Goal: Task Accomplishment & Management: Manage account settings

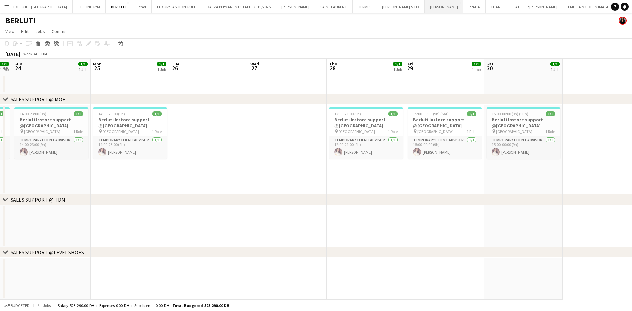
scroll to position [0, 211]
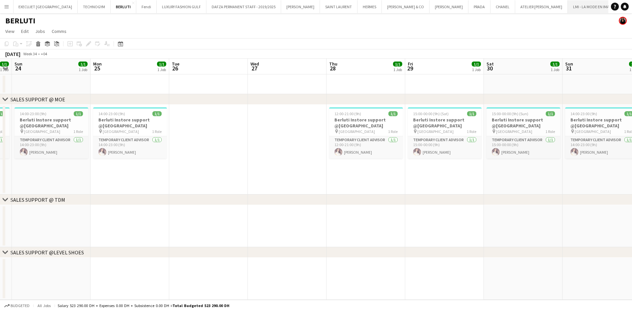
click at [416, 5] on button "LMI - LA MODE EN IMAGE Close" at bounding box center [594, 6] width 52 height 13
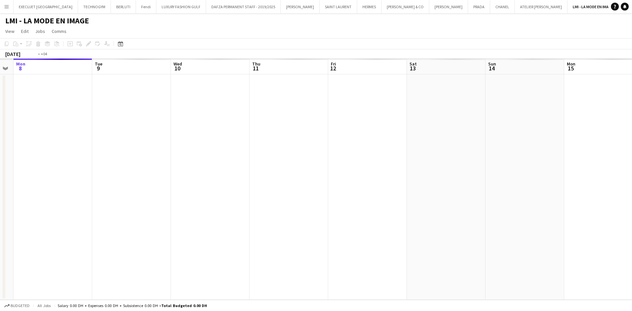
click at [280, 111] on app-calendar-viewport "Fri 5 Sat 6 Sun 7 Mon 8 Tue 9 Wed 10 Thu 11 Fri 12 Sat 13 Sun 14 Mon 15 Tue 16 …" at bounding box center [316, 179] width 632 height 241
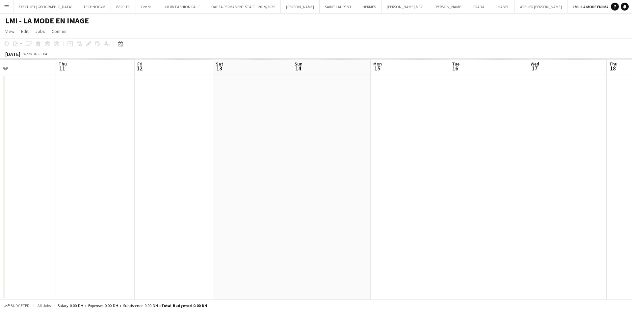
drag, startPoint x: 412, startPoint y: 127, endPoint x: 203, endPoint y: 122, distance: 209.1
click at [207, 122] on app-calendar-viewport "Sun 7 Mon 8 Tue 9 Wed 10 Thu 11 Fri 12 Sat 13 Sun 14 Mon 15 Tue 16 Wed 17 Thu 1…" at bounding box center [316, 179] width 632 height 241
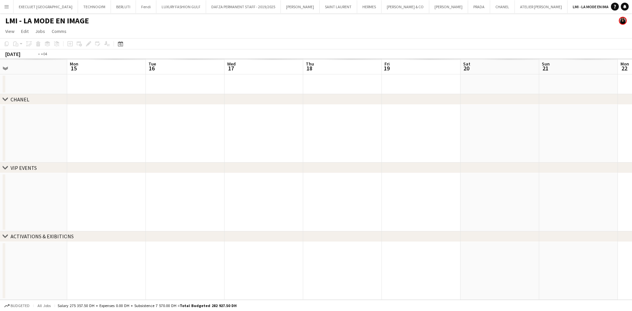
click at [233, 135] on app-calendar-viewport "Thu 11 Fri 12 Sat 13 Sun 14 Mon 15 Tue 16 Wed 17 Thu 18 Fri 19 Sat 20 Sun 21 Mo…" at bounding box center [316, 179] width 632 height 241
drag, startPoint x: 444, startPoint y: 128, endPoint x: 221, endPoint y: 140, distance: 223.8
click at [169, 144] on app-calendar-viewport "Sun 14 Mon 15 Tue 16 Wed 17 Thu 18 Fri 19 Sat 20 Sun 21 Mon 22 Tue 23 Wed 24 Th…" at bounding box center [316, 179] width 632 height 241
drag, startPoint x: 191, startPoint y: 119, endPoint x: 185, endPoint y: 123, distance: 6.9
click at [154, 124] on app-calendar-viewport "Thu 18 Fri 19 Sat 20 Sun 21 Mon 22 Tue 23 Wed 24 Thu 25 Fri 26 Sat 27 Sun 28 Mo…" at bounding box center [316, 179] width 632 height 241
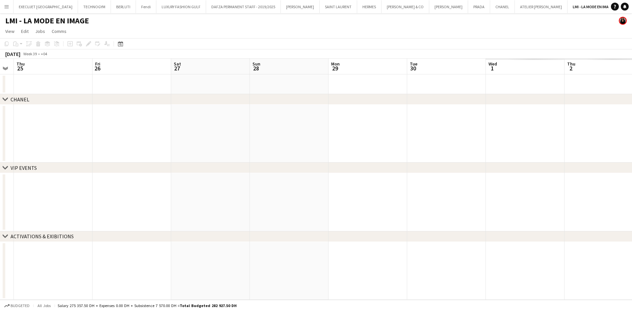
click at [99, 113] on div "chevron-right CHANEL chevron-right VIP EVENTS chevron-right ACTIVATIONS & EXIBI…" at bounding box center [316, 179] width 632 height 241
drag, startPoint x: 307, startPoint y: 87, endPoint x: 233, endPoint y: 90, distance: 74.1
click at [200, 91] on app-calendar-viewport "Mon 22 Tue 23 Wed 24 Thu 25 Fri 26 Sat 27 Sun 28 Mon 29 Tue 30 Wed 1 Thu 2 Fri …" at bounding box center [316, 179] width 632 height 241
drag, startPoint x: 135, startPoint y: 100, endPoint x: 145, endPoint y: 104, distance: 10.3
click at [125, 101] on div "chevron-right CHANEL chevron-right VIP EVENTS chevron-right ACTIVATIONS & EXIBI…" at bounding box center [316, 179] width 632 height 241
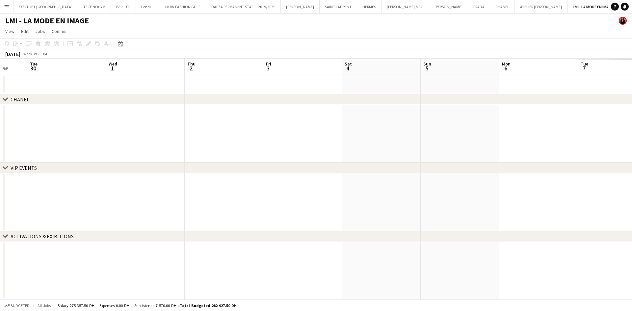
click at [110, 103] on div "chevron-right CHANEL" at bounding box center [316, 99] width 632 height 11
drag, startPoint x: 333, startPoint y: 96, endPoint x: 178, endPoint y: 111, distance: 155.4
click at [178, 110] on app-calendar-viewport "Sat 27 Sun 28 Mon 29 Tue 30 Wed 1 Thu 2 Fri 3 Sat 4 Sun 5 Mon 6 Tue 7 Wed 8 Thu…" at bounding box center [316, 179] width 632 height 241
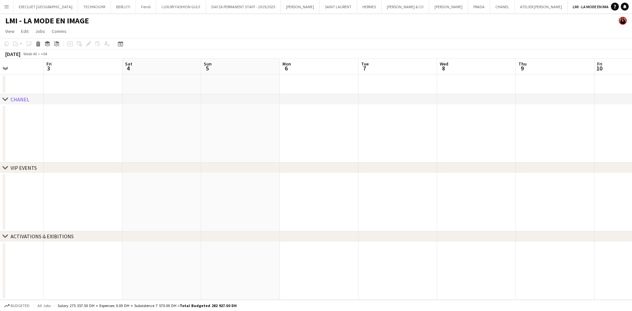
drag, startPoint x: 261, startPoint y: 151, endPoint x: 372, endPoint y: 130, distance: 112.8
click at [228, 151] on div "chevron-right CHANEL chevron-right VIP EVENTS chevron-right ACTIVATIONS & EXIBI…" at bounding box center [316, 179] width 632 height 241
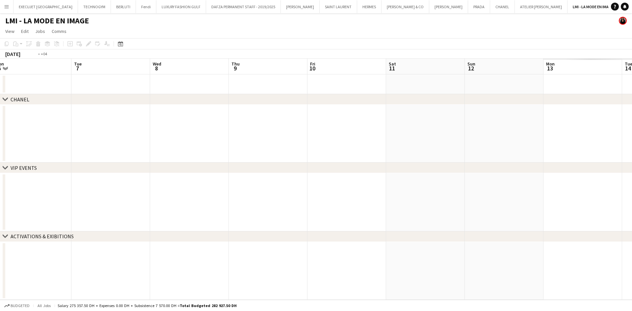
drag, startPoint x: 314, startPoint y: 129, endPoint x: 365, endPoint y: 121, distance: 51.6
click at [235, 129] on app-calendar-viewport "Fri 3 Sat 4 Sun 5 Mon 6 Tue 7 Wed 8 Thu 9 Fri 10 Sat 11 Sun 12 Mon 13 Tue 14 We…" at bounding box center [316, 179] width 632 height 241
drag, startPoint x: 458, startPoint y: 129, endPoint x: 370, endPoint y: 123, distance: 87.8
click at [182, 131] on app-calendar-viewport "Fri 3 Sat 4 Sun 5 Mon 6 Tue 7 Wed 8 Thu 9 Fri 10 Sat 11 Sun 12 Mon 13 Tue 14 We…" at bounding box center [316, 179] width 632 height 241
drag, startPoint x: 200, startPoint y: 134, endPoint x: 290, endPoint y: 124, distance: 90.7
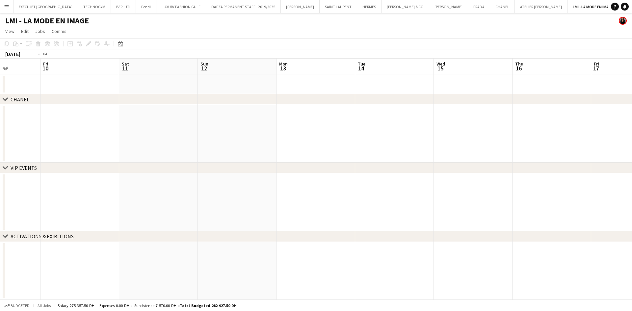
click at [187, 135] on app-calendar-viewport "Tue 7 Wed 8 Thu 9 Fri 10 Sat 11 Sun 12 Mon 13 Tue 14 Wed 15 Thu 16 Fri 17 Sat 1…" at bounding box center [316, 179] width 632 height 241
click at [178, 126] on app-calendar-viewport "Sat 11 Sun 12 Mon 13 Tue 14 Wed 15 Thu 16 Fri 17 Sat 18 Sun 19 Mon 20 Tue 21 We…" at bounding box center [316, 179] width 632 height 241
click at [198, 149] on app-calendar-viewport "Tue 14 Wed 15 Thu 16 Fri 17 Sat 18 Sun 19 Mon 20 Tue 21 Wed 22 Thu 23 Fri 24 Sa…" at bounding box center [316, 179] width 632 height 241
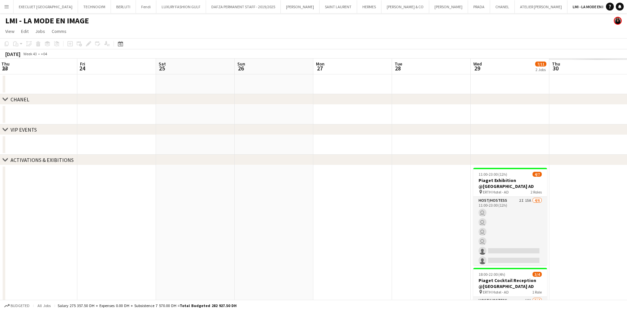
drag, startPoint x: 335, startPoint y: 139, endPoint x: 241, endPoint y: 132, distance: 94.4
click at [202, 142] on app-calendar-viewport "Mon 20 Tue 21 Wed 22 Thu 23 Fri 24 Sat 25 Sun 26 Mon 27 Tue 28 Wed 29 7/11 2 Jo…" at bounding box center [313, 210] width 627 height 303
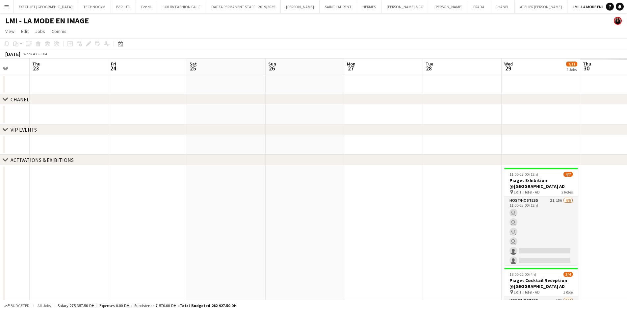
drag, startPoint x: 260, startPoint y: 122, endPoint x: 244, endPoint y: 122, distance: 15.5
click at [244, 122] on app-calendar-viewport "Mon 20 Tue 21 Wed 22 Thu 23 Fri 24 Sat 25 Sun 26 Mon 27 Tue 28 Wed 29 7/11 2 Jo…" at bounding box center [313, 210] width 627 height 303
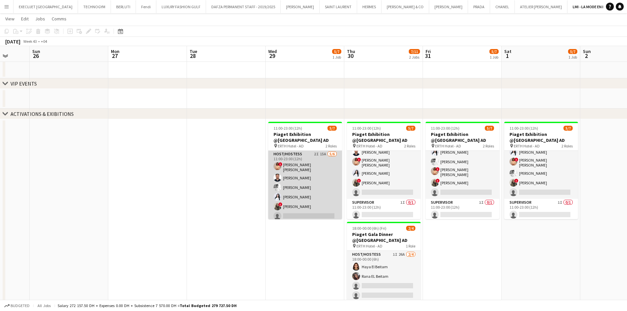
scroll to position [0, 0]
click at [320, 170] on app-card-role "Host/Hostess 2I 15A [DATE] 11:00-23:00 (12h) ! [PERSON_NAME] [PERSON_NAME] El B…" at bounding box center [305, 187] width 74 height 72
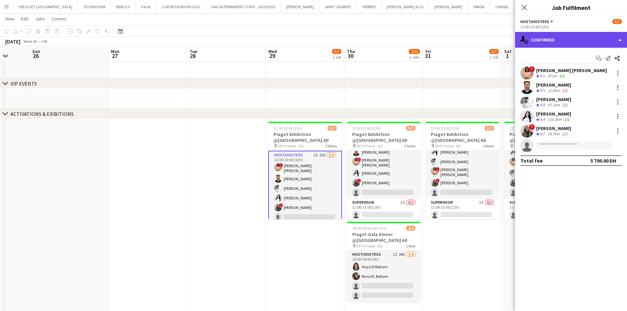
click at [416, 43] on div "single-neutral-actions-check-2 Confirmed" at bounding box center [571, 40] width 112 height 16
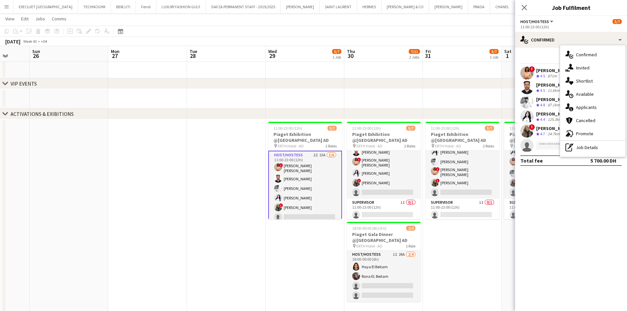
click at [416, 57] on div "Start chat Send notification Share" at bounding box center [570, 58] width 101 height 11
click at [416, 59] on icon at bounding box center [617, 58] width 5 height 5
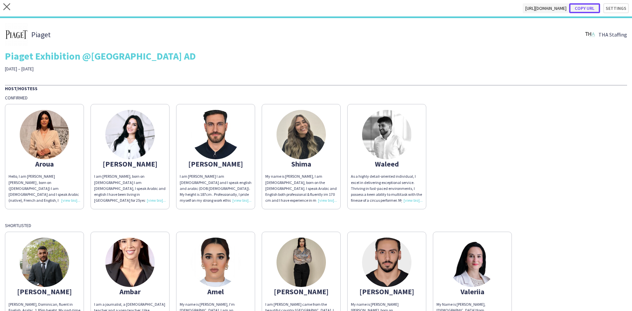
click at [416, 7] on button "Copy url" at bounding box center [584, 8] width 31 height 10
click at [416, 2] on div "close [URL][DOMAIN_NAME] Copy url Settings" at bounding box center [316, 9] width 632 height 18
click at [416, 8] on button "Copy url" at bounding box center [584, 8] width 31 height 10
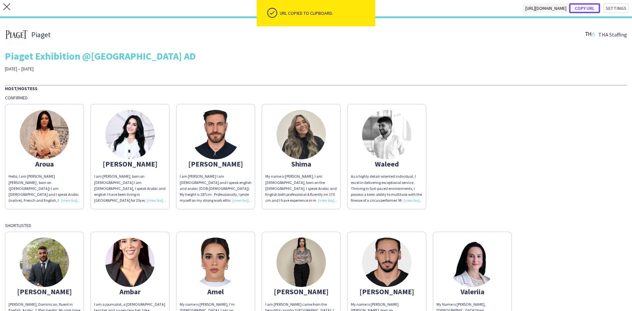
click at [416, 8] on button "Copy url" at bounding box center [584, 8] width 31 height 10
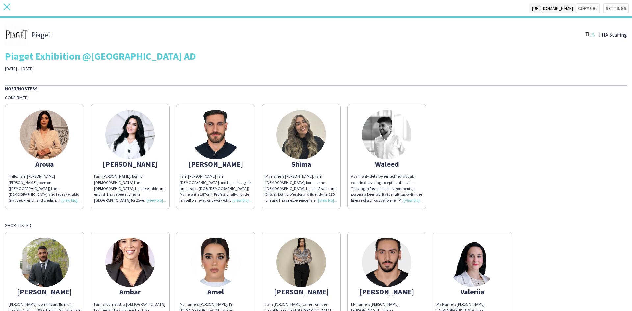
click at [9, 4] on icon at bounding box center [6, 6] width 7 height 7
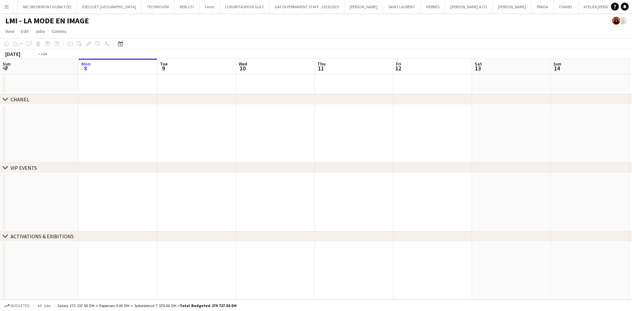
scroll to position [0, 208]
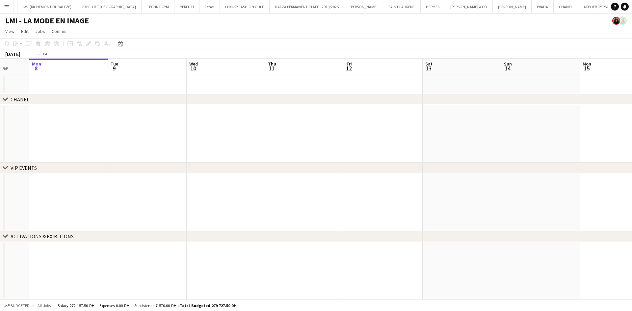
drag, startPoint x: 345, startPoint y: 114, endPoint x: 330, endPoint y: 100, distance: 20.5
click at [137, 119] on app-calendar-viewport "Fri 5 Sat 6 Sun 7 Mon 8 Tue 9 Wed 10 Thu 11 Fri 12 Sat 13 Sun 14 Mon 15 Tue 16 …" at bounding box center [316, 179] width 632 height 241
click at [168, 107] on div "chevron-right CHANEL chevron-right VIP EVENTS chevron-right ACTIVATIONS & EXIBI…" at bounding box center [316, 179] width 632 height 241
click at [166, 121] on app-calendar-viewport "Sun 7 Mon 8 Tue 9 Wed 10 Thu 11 Fri 12 Sat 13 Sun 14 Mon 15 Tue 16 Wed 17 Thu 1…" at bounding box center [316, 179] width 632 height 241
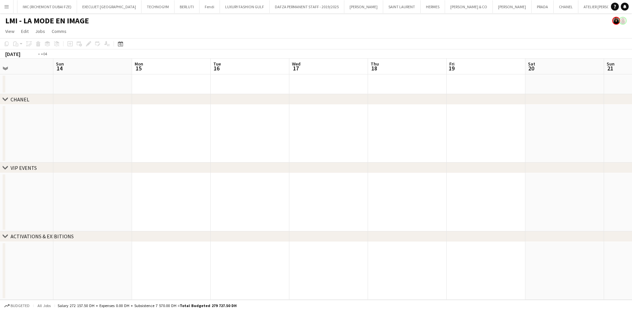
drag, startPoint x: 350, startPoint y: 100, endPoint x: 331, endPoint y: 101, distance: 19.1
click at [185, 119] on app-calendar-viewport "Wed 10 Thu 11 Fri 12 Sat 13 Sun 14 Mon 15 Tue 16 Wed 17 Thu 18 Fri 19 Sat 20 Su…" at bounding box center [316, 179] width 632 height 241
drag, startPoint x: 182, startPoint y: 115, endPoint x: 293, endPoint y: 106, distance: 111.3
click at [169, 115] on div "chevron-right CHANEL chevron-right VIP EVENTS chevron-right ACTIVATIONS & EXIBI…" at bounding box center [316, 179] width 632 height 241
click at [200, 122] on app-calendar-viewport "Sat 13 Sun 14 Mon 15 Tue 16 Wed 17 Thu 18 Fri 19 Sat 20 Sun 21 Mon 22 Tue 23 We…" at bounding box center [316, 179] width 632 height 241
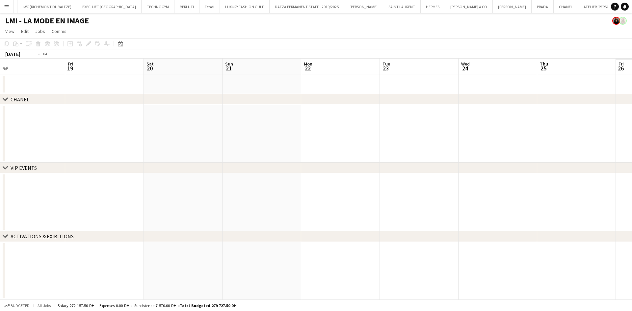
drag, startPoint x: 397, startPoint y: 140, endPoint x: 140, endPoint y: 144, distance: 257.5
click at [139, 148] on app-calendar-viewport "Mon 15 Tue 16 Wed 17 Thu 18 Fri 19 Sat 20 Sun 21 Mon 22 Tue 23 Wed 24 Thu 25 Fr…" at bounding box center [316, 179] width 632 height 241
drag, startPoint x: 302, startPoint y: 134, endPoint x: 171, endPoint y: 138, distance: 131.4
click at [199, 140] on app-calendar-viewport "Sat 20 Sun 21 Mon 22 Tue 23 Wed 24 Thu 25 Fri 26 Sat 27 Sun 28 Mon 29 Tue 30 We…" at bounding box center [316, 179] width 632 height 241
drag, startPoint x: 461, startPoint y: 114, endPoint x: 201, endPoint y: 136, distance: 261.0
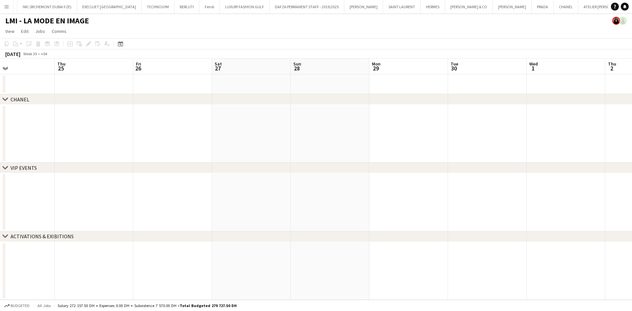
click at [198, 138] on app-calendar-viewport "Sun 21 Mon 22 Tue 23 Wed 24 Thu 25 Fri 26 Sat 27 Sun 28 Mon 29 Tue 30 Wed 1 Thu…" at bounding box center [316, 179] width 632 height 241
drag, startPoint x: 472, startPoint y: 132, endPoint x: 260, endPoint y: 150, distance: 213.4
click at [241, 153] on app-calendar-viewport "Wed 24 Thu 25 Fri 26 Sat 27 Sun 28 Mon 29 Tue 30 Wed 1 Thu 2 Fri 3 Sat 4 Sun 5 …" at bounding box center [316, 179] width 632 height 241
drag, startPoint x: 374, startPoint y: 142, endPoint x: 193, endPoint y: 145, distance: 181.4
click at [197, 145] on app-calendar-viewport "Sun 28 Mon 29 Tue 30 Wed 1 Thu 2 Fri 3 Sat 4 Sun 5 Mon 6 Tue 7 Wed 8 Thu 9 Fri …" at bounding box center [316, 179] width 632 height 241
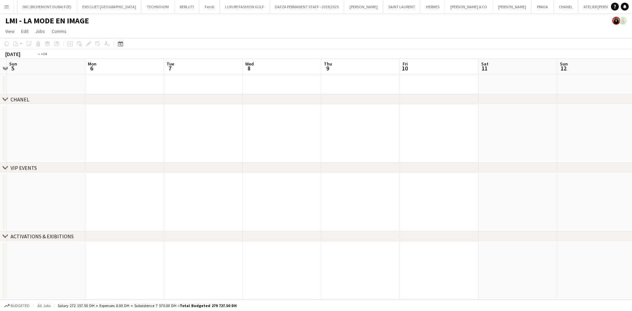
drag, startPoint x: 340, startPoint y: 134, endPoint x: 234, endPoint y: 133, distance: 105.3
click at [223, 137] on app-calendar-viewport "Thu 2 Fri 3 Sat 4 Sun 5 Mon 6 Tue 7 Wed 8 Thu 9 Fri 10 Sat 11 Sun 12 Mon 13 Tue…" at bounding box center [316, 179] width 632 height 241
drag, startPoint x: 328, startPoint y: 130, endPoint x: 249, endPoint y: 128, distance: 79.3
click at [220, 131] on app-calendar-viewport "Fri 3 Sat 4 Sun 5 Mon 6 Tue 7 Wed 8 Thu 9 Fri 10 Sat 11 Sun 12 Mon 13 Tue 14 We…" at bounding box center [316, 179] width 632 height 241
drag, startPoint x: 305, startPoint y: 126, endPoint x: 195, endPoint y: 135, distance: 111.3
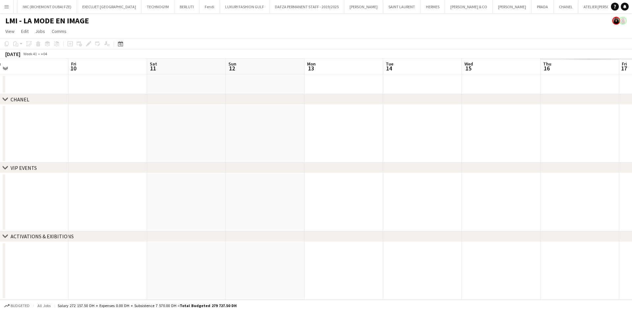
click at [201, 134] on app-calendar-viewport "Mon 6 Tue 7 Wed 8 Thu 9 Fri 10 Sat 11 Sun 12 Mon 13 Tue 14 Wed 15 Thu 16 Fri 17…" at bounding box center [316, 179] width 632 height 241
drag, startPoint x: 389, startPoint y: 113, endPoint x: 234, endPoint y: 124, distance: 155.5
click at [232, 125] on app-calendar-viewport "Wed 8 Thu 9 Fri 10 Sat 11 Sun 12 Mon 13 Tue 14 Wed 15 Thu 16 Fri 17 Sat 18 Sun …" at bounding box center [316, 179] width 632 height 241
drag, startPoint x: 400, startPoint y: 114, endPoint x: 198, endPoint y: 130, distance: 202.5
click at [199, 130] on app-calendar-viewport "Thu 9 Fri 10 Sat 11 Sun 12 Mon 13 Tue 14 Wed 15 Thu 16 Fri 17 Sat 18 Sun 19 Mon…" at bounding box center [316, 179] width 632 height 241
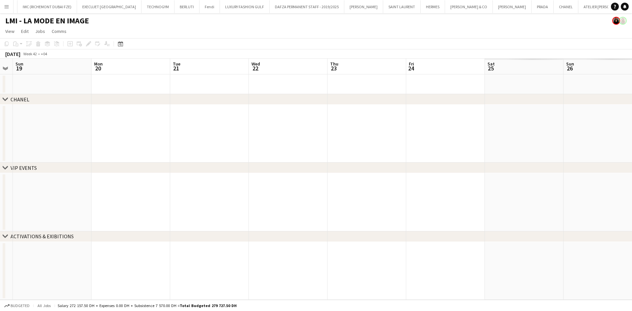
drag, startPoint x: 140, startPoint y: 151, endPoint x: 119, endPoint y: 155, distance: 21.4
click at [119, 154] on app-calendar-viewport "Thu 16 Fri 17 Sat 18 Sun 19 Mon 20 Tue 21 Wed 22 Thu 23 Fri 24 Sat 25 Sun 26 Mo…" at bounding box center [316, 179] width 632 height 241
drag, startPoint x: 370, startPoint y: 143, endPoint x: 176, endPoint y: 146, distance: 193.9
click at [178, 146] on app-calendar-viewport "Fri 17 Sat 18 Sun 19 Mon 20 Tue 21 Wed 22 Thu 23 Fri 24 Sat 25 Sun 26 Mon 27 Tu…" at bounding box center [316, 179] width 632 height 241
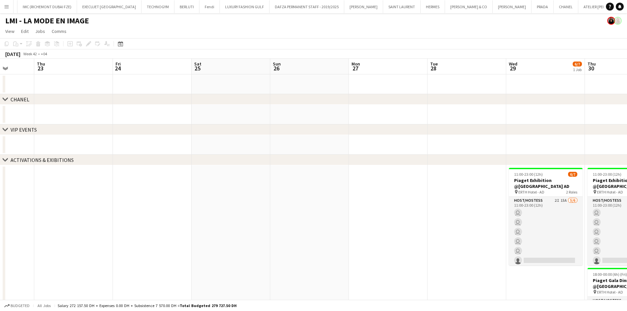
drag, startPoint x: 195, startPoint y: 135, endPoint x: 182, endPoint y: 138, distance: 13.4
click at [182, 137] on div "chevron-right CHANEL chevron-right VIP EVENTS chevron-right ACTIVATIONS & EXIBI…" at bounding box center [313, 210] width 627 height 303
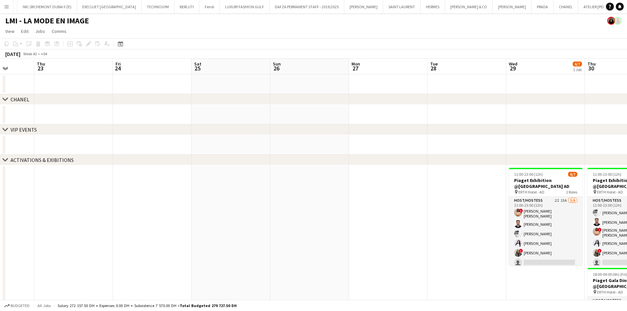
scroll to position [0, 192]
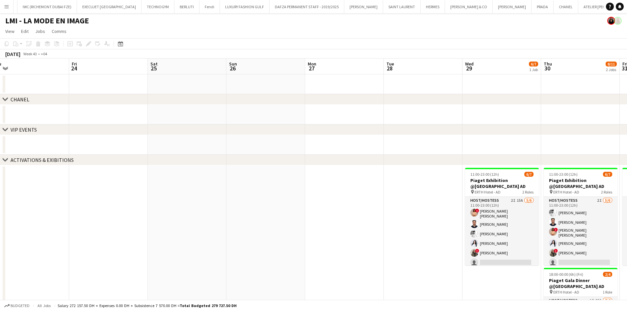
drag, startPoint x: 286, startPoint y: 181, endPoint x: 108, endPoint y: 172, distance: 178.3
click at [87, 181] on app-calendar-viewport "Mon 20 Tue 21 Wed 22 Thu 23 Fri 24 Sat 25 Sun 26 Mon 27 Tue 28 Wed 29 6/7 1 Job…" at bounding box center [313, 210] width 627 height 303
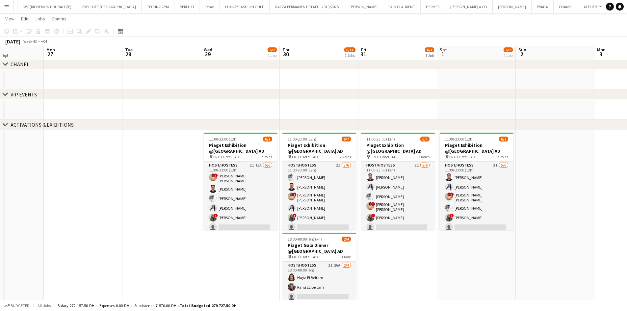
scroll to position [61, 0]
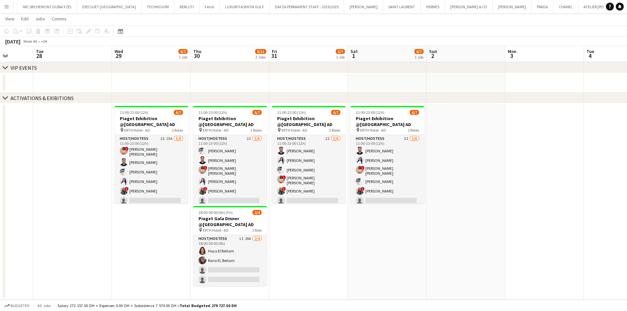
drag, startPoint x: 345, startPoint y: 242, endPoint x: 305, endPoint y: 245, distance: 39.9
click at [305, 219] on app-calendar-viewport "Sat 25 Sun 26 Mon 27 Tue 28 Wed 29 6/7 1 Job Thu 30 8/11 2 Jobs Fri 31 6/7 1 Jo…" at bounding box center [313, 131] width 627 height 335
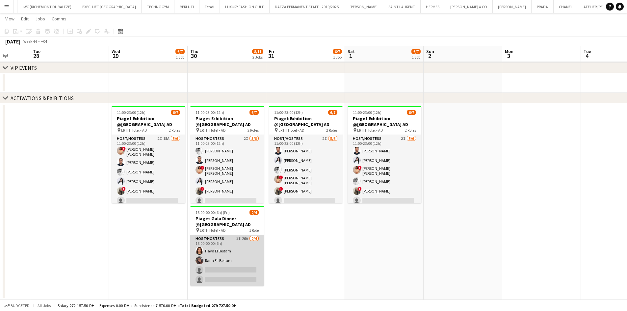
click at [226, 219] on app-card-role "Host/Hostess 1I 26A [DATE] 18:00-00:00 (6h) Haya El Beitam Rana EL Beitam singl…" at bounding box center [227, 260] width 74 height 51
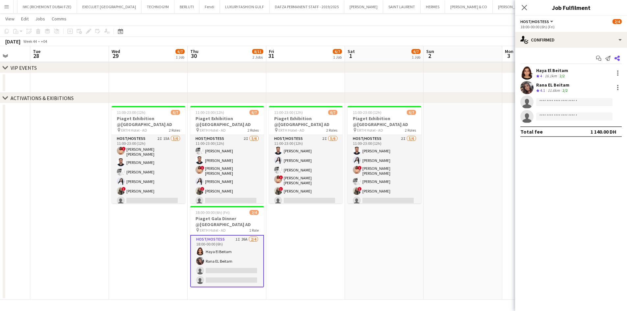
click at [416, 56] on icon "Share" at bounding box center [617, 58] width 5 height 5
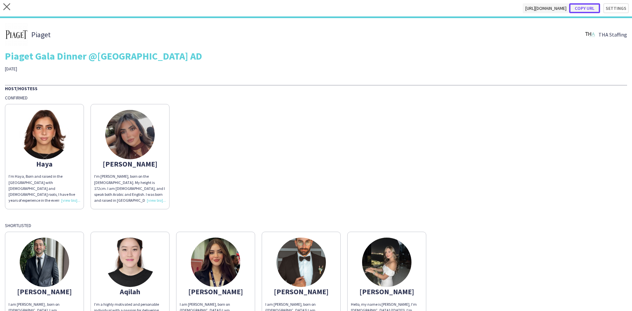
click at [416, 7] on button "Copy url" at bounding box center [584, 8] width 31 height 10
type textarea "**********"
click at [6, 6] on icon at bounding box center [6, 6] width 7 height 7
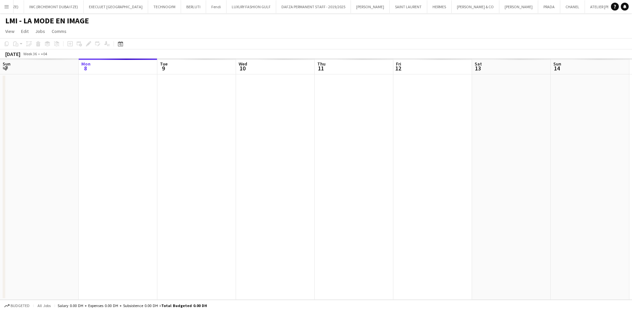
scroll to position [0, 147]
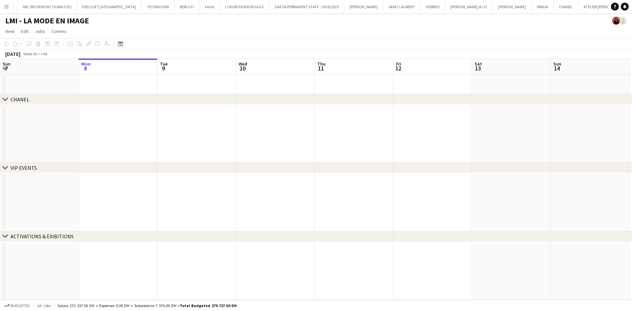
click at [10, 8] on button "Menu" at bounding box center [6, 6] width 13 height 13
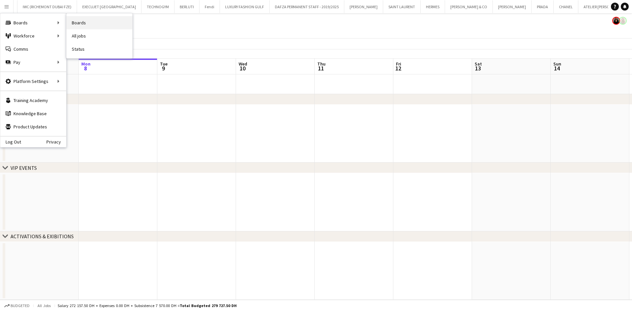
click at [68, 20] on link "Boards" at bounding box center [99, 22] width 66 height 13
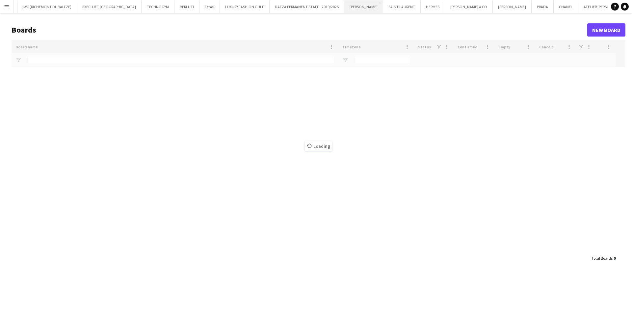
type input "*****"
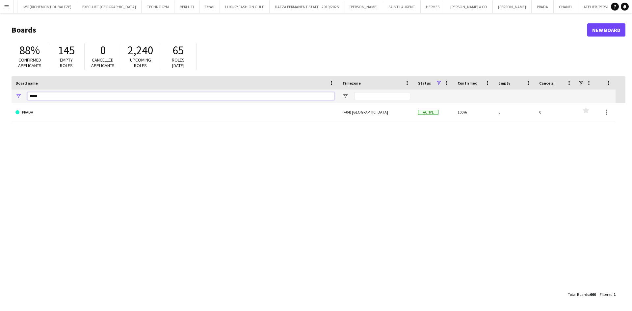
drag, startPoint x: 43, startPoint y: 95, endPoint x: 18, endPoint y: 85, distance: 26.5
click at [6, 96] on main "Boards New Board 88% Confirmed applicants 145 Empty roles 0 Cancelled applicant…" at bounding box center [316, 162] width 632 height 298
type input "***"
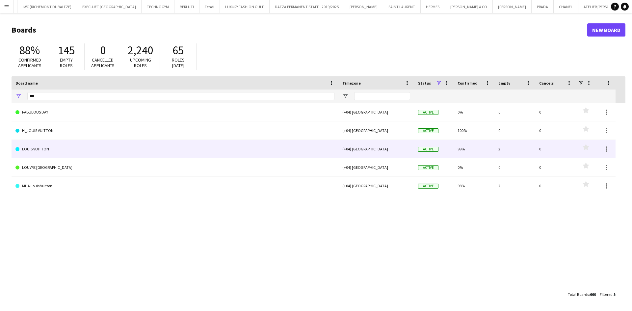
click at [28, 151] on link "LOUIS VUITTON" at bounding box center [174, 149] width 319 height 18
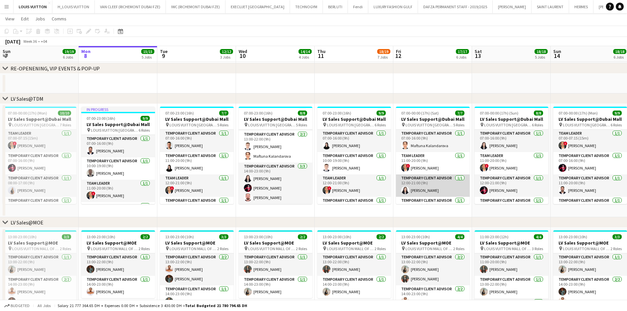
scroll to position [57, 0]
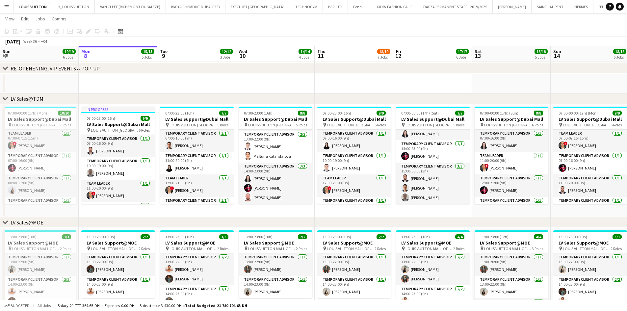
click at [7, 5] on app-icon "Menu" at bounding box center [6, 6] width 5 height 5
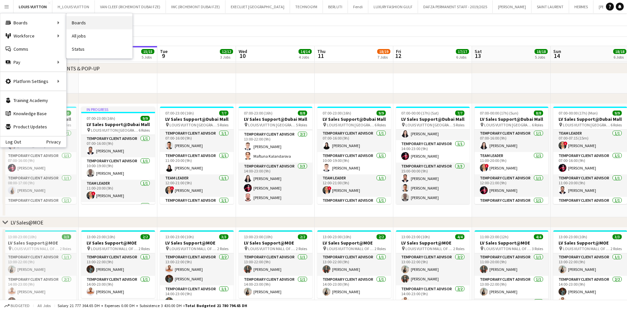
click at [101, 18] on link "Boards" at bounding box center [99, 22] width 66 height 13
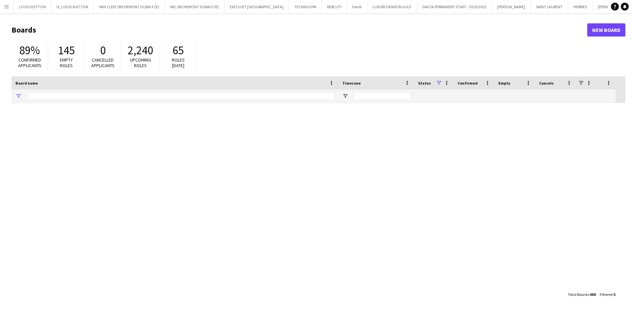
type input "***"
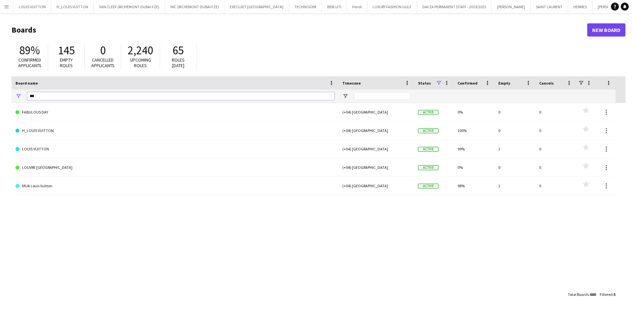
drag, startPoint x: 47, startPoint y: 95, endPoint x: 9, endPoint y: 96, distance: 38.2
click at [9, 96] on main "Boards New Board 89% Confirmed applicants 145 Empty roles 0 Cancelled applicant…" at bounding box center [316, 162] width 632 height 298
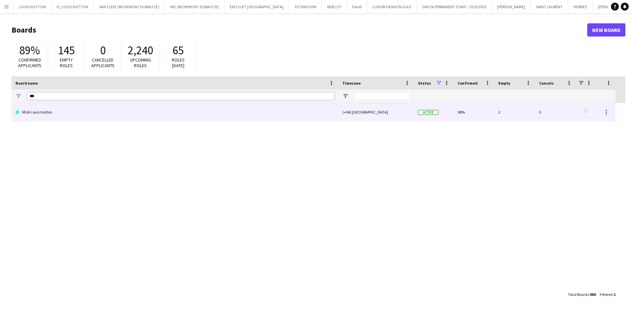
type input "***"
click at [44, 116] on link "MUA Louis Vuitton" at bounding box center [174, 112] width 319 height 18
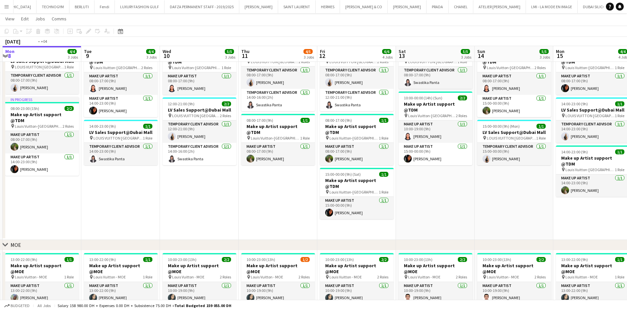
scroll to position [0, 248]
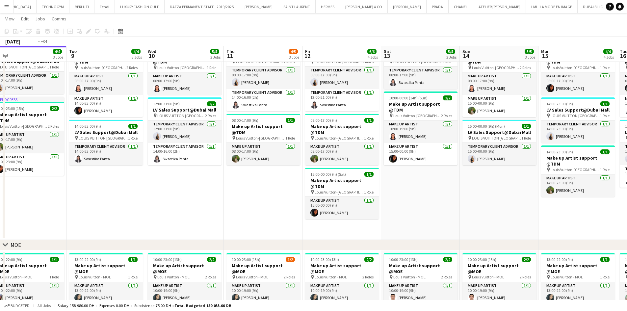
drag, startPoint x: 455, startPoint y: 216, endPoint x: 440, endPoint y: 218, distance: 14.9
click at [416, 218] on app-calendar-viewport "Fri 5 3/3 2 Jobs Sat 6 4/4 2 Jobs Sun 7 3/3 2 Jobs Mon 8 4/4 3 Jobs Tue 9 4/4 3…" at bounding box center [313, 167] width 627 height 348
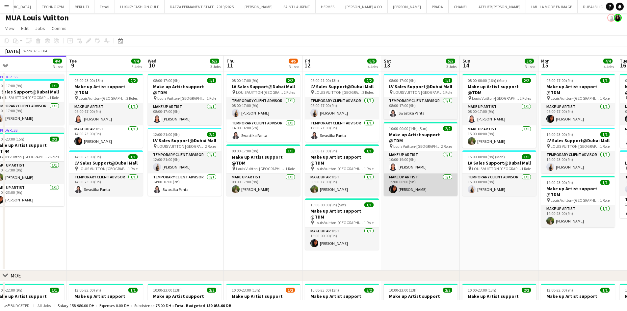
scroll to position [0, 0]
